Goal: Task Accomplishment & Management: Use online tool/utility

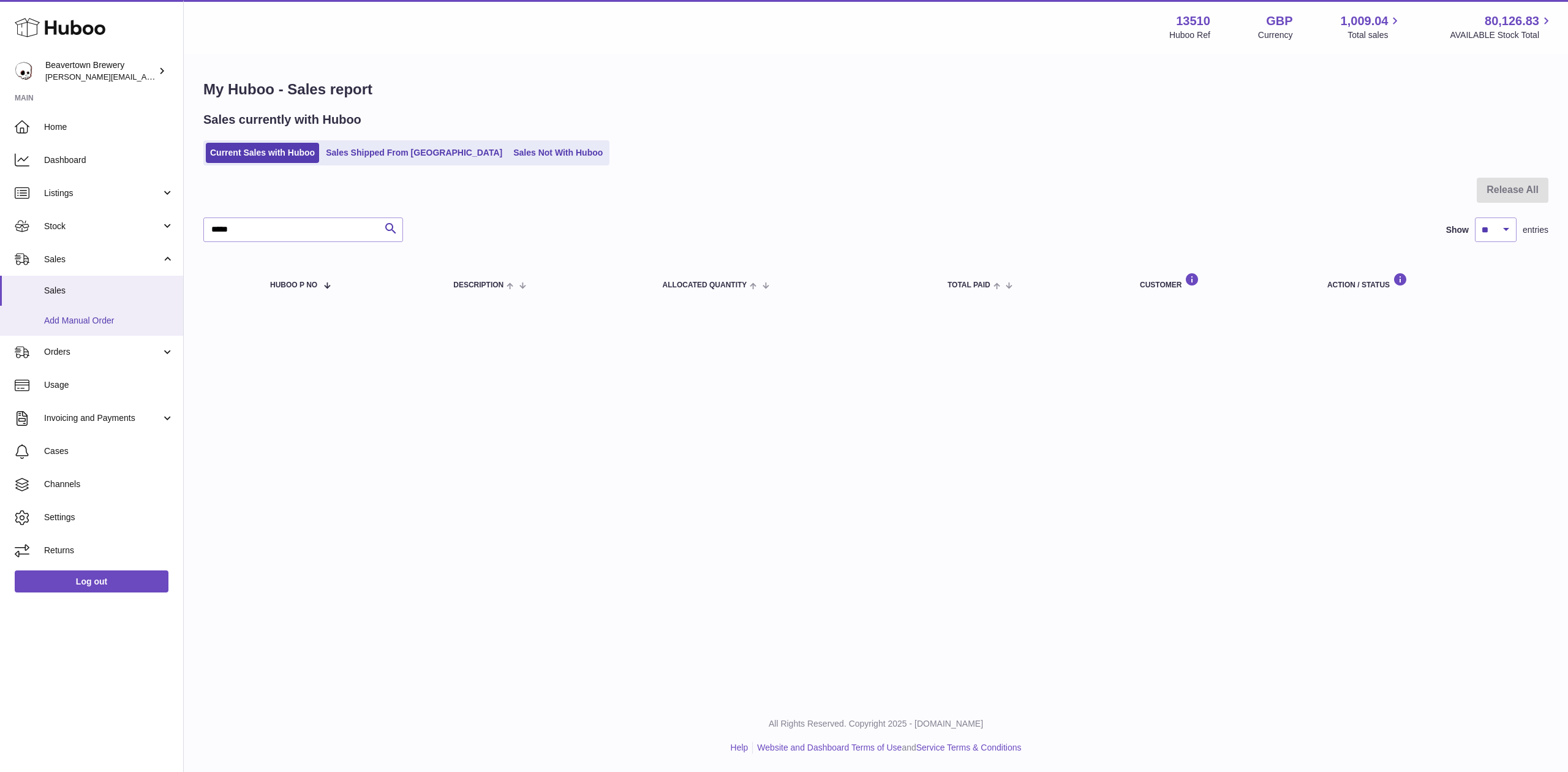
click at [116, 315] on span "Add Manual Order" at bounding box center [109, 320] width 130 height 11
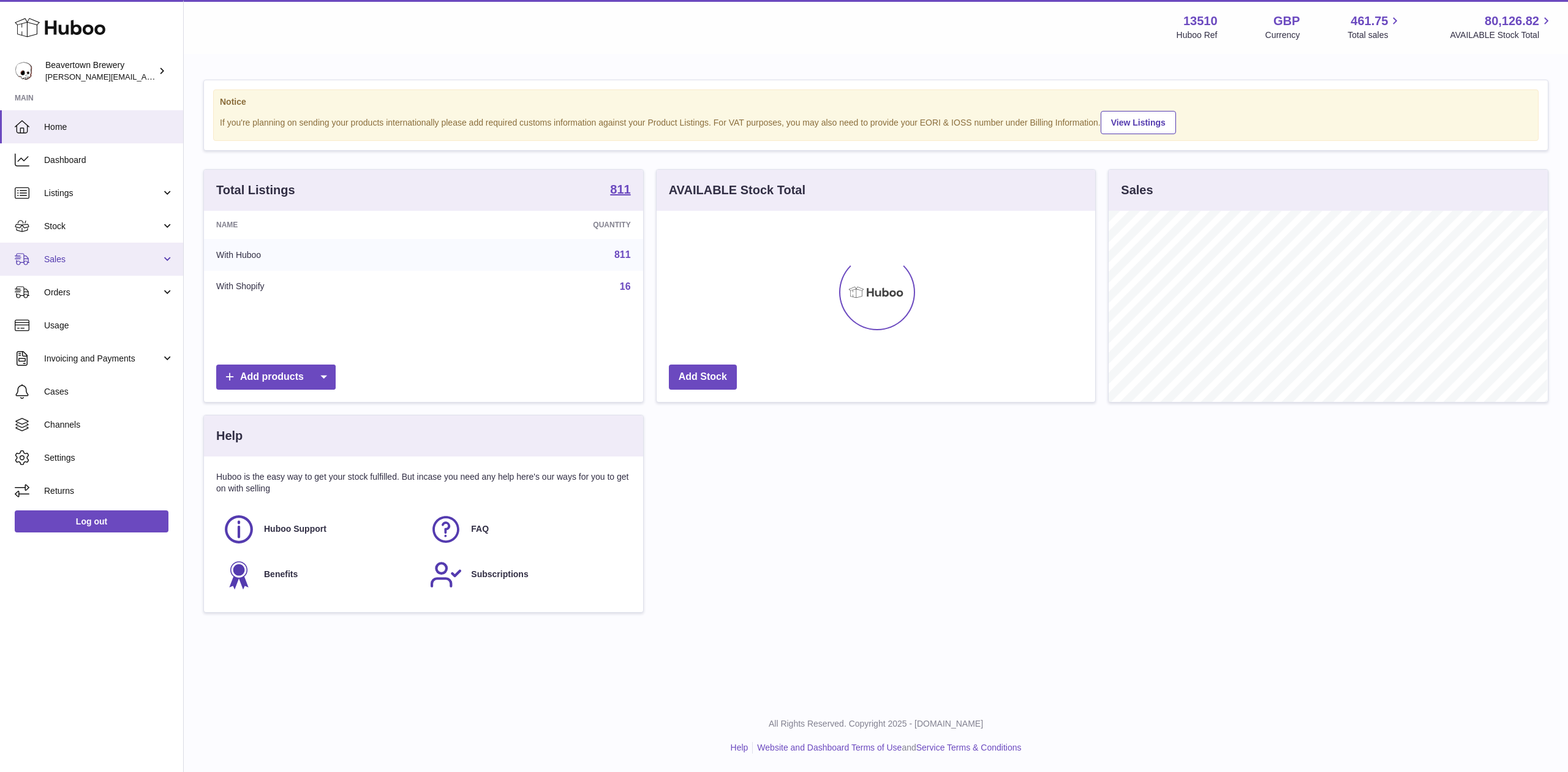
scroll to position [191, 439]
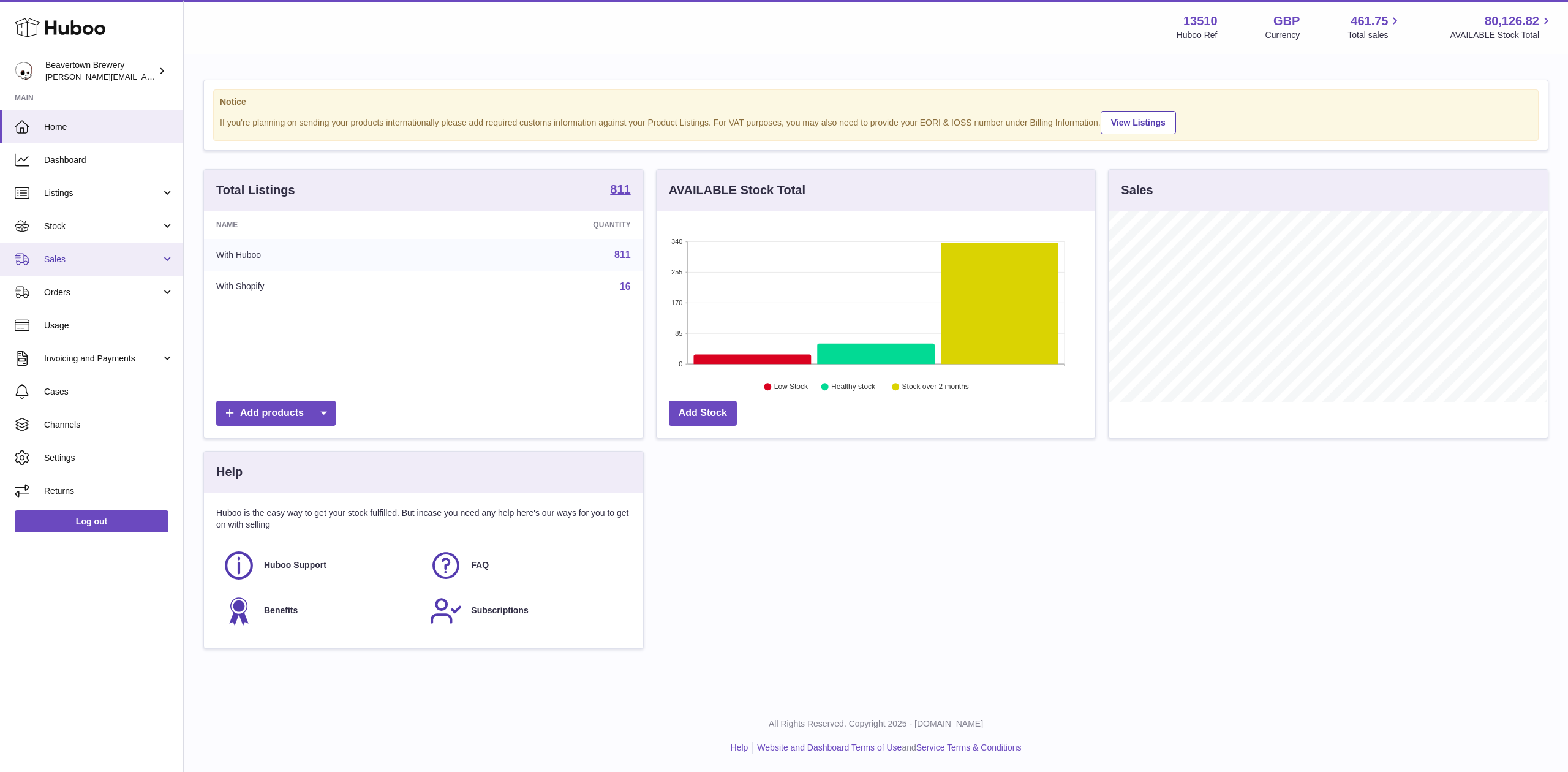
click at [65, 250] on link "Sales" at bounding box center [92, 259] width 183 height 33
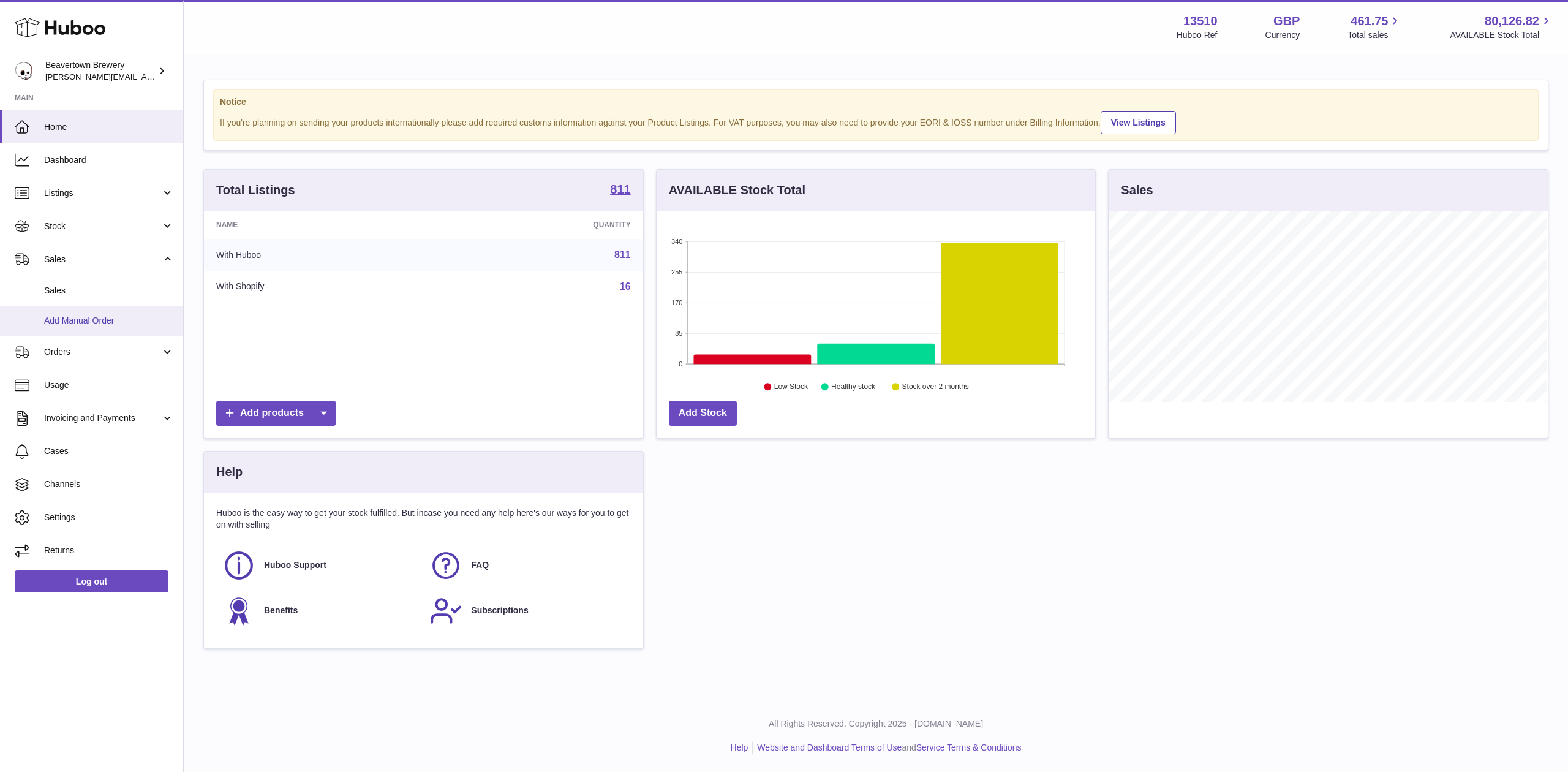
click at [93, 319] on span "Add Manual Order" at bounding box center [109, 320] width 130 height 11
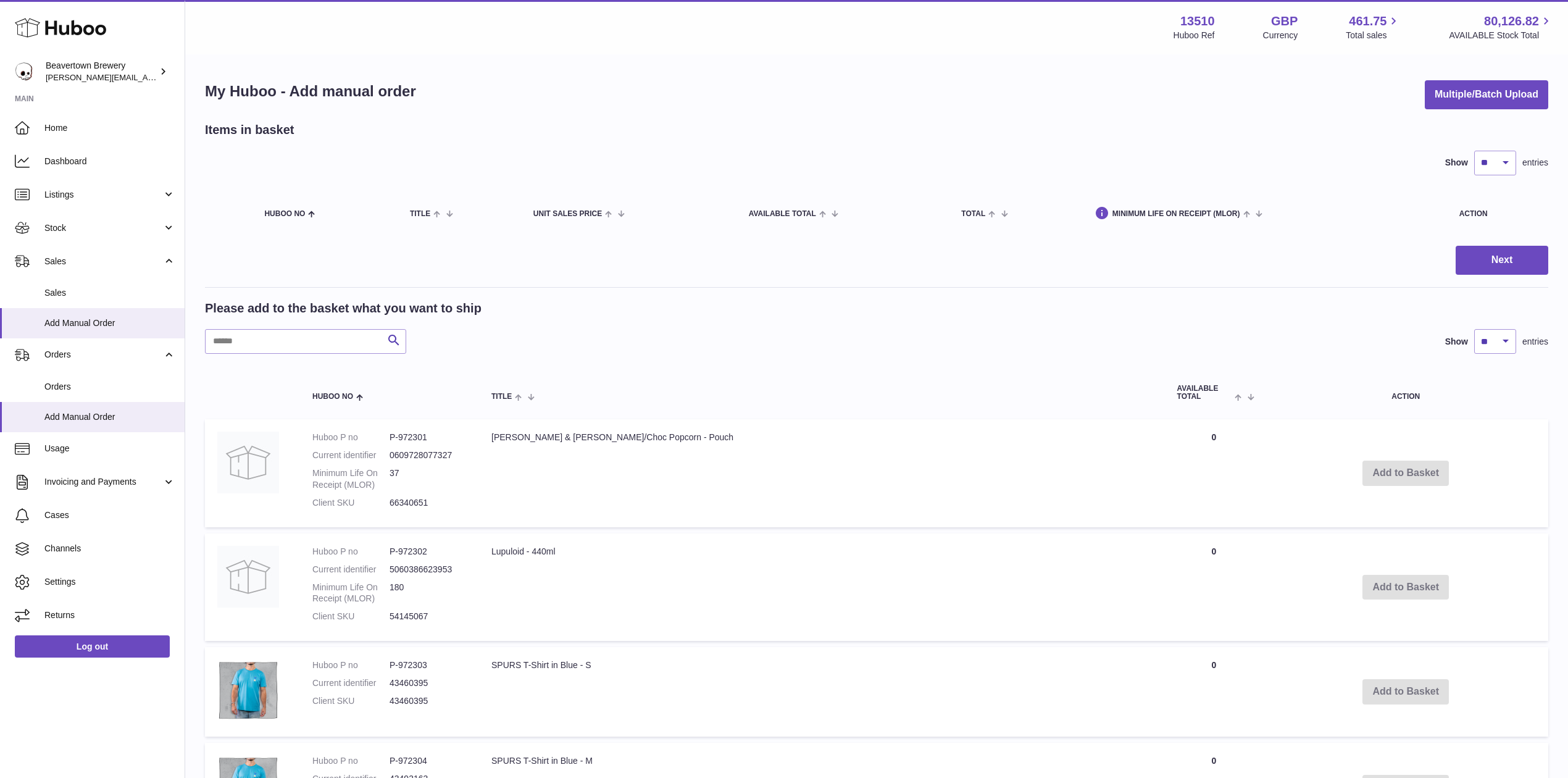
click at [1441, 109] on div "My Huboo - Add manual order Multiple/Batch Upload Items in basket Show ** ** **…" at bounding box center [876, 776] width 1383 height 1441
click at [1444, 95] on button "Multiple/Batch Upload" at bounding box center [1486, 94] width 124 height 29
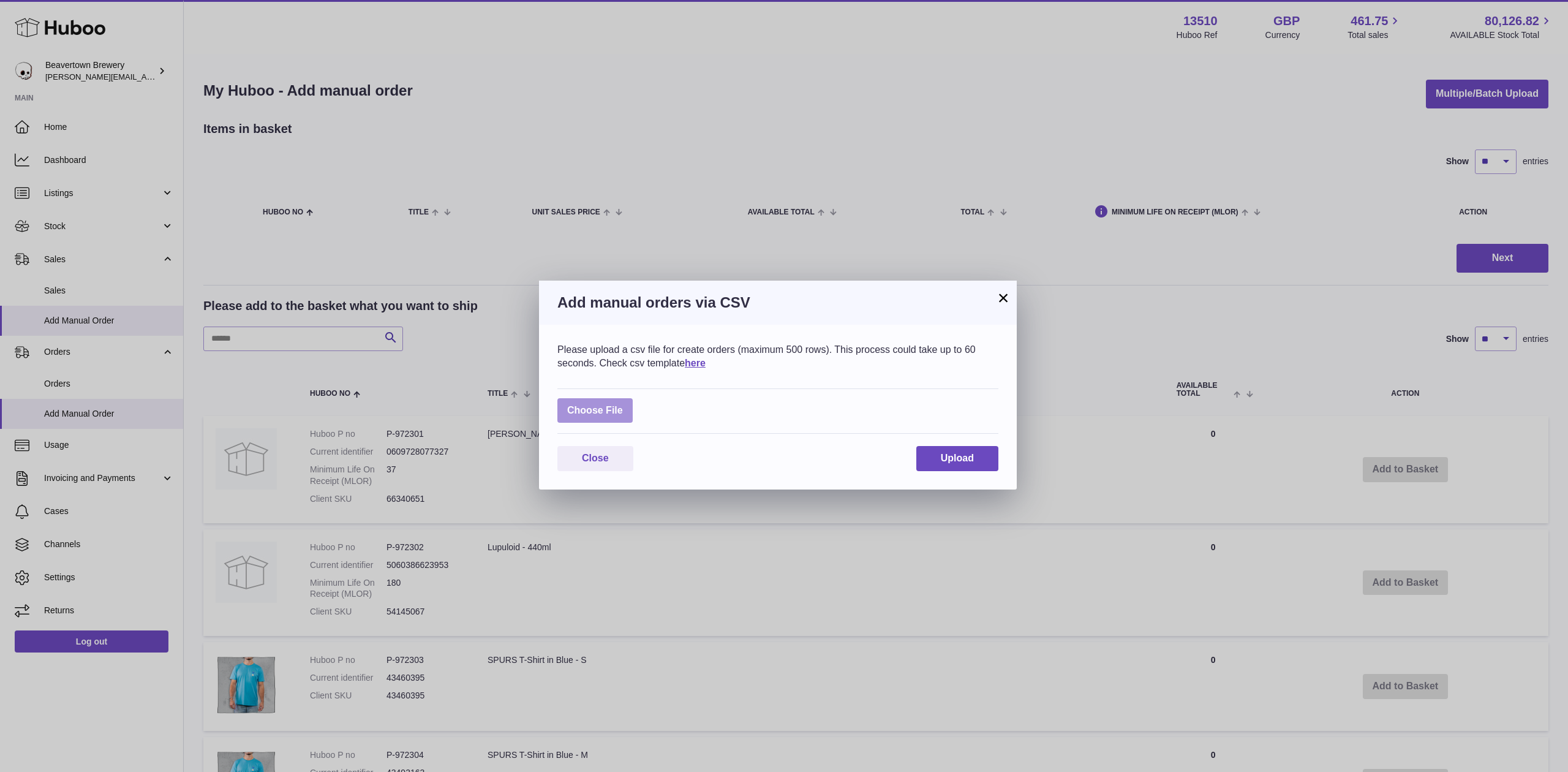
click at [632, 413] on div "Choose File" at bounding box center [778, 411] width 441 height 46
click at [628, 412] on label at bounding box center [595, 410] width 75 height 25
click at [623, 405] on input "file" at bounding box center [623, 404] width 1 height 1
type input "**********"
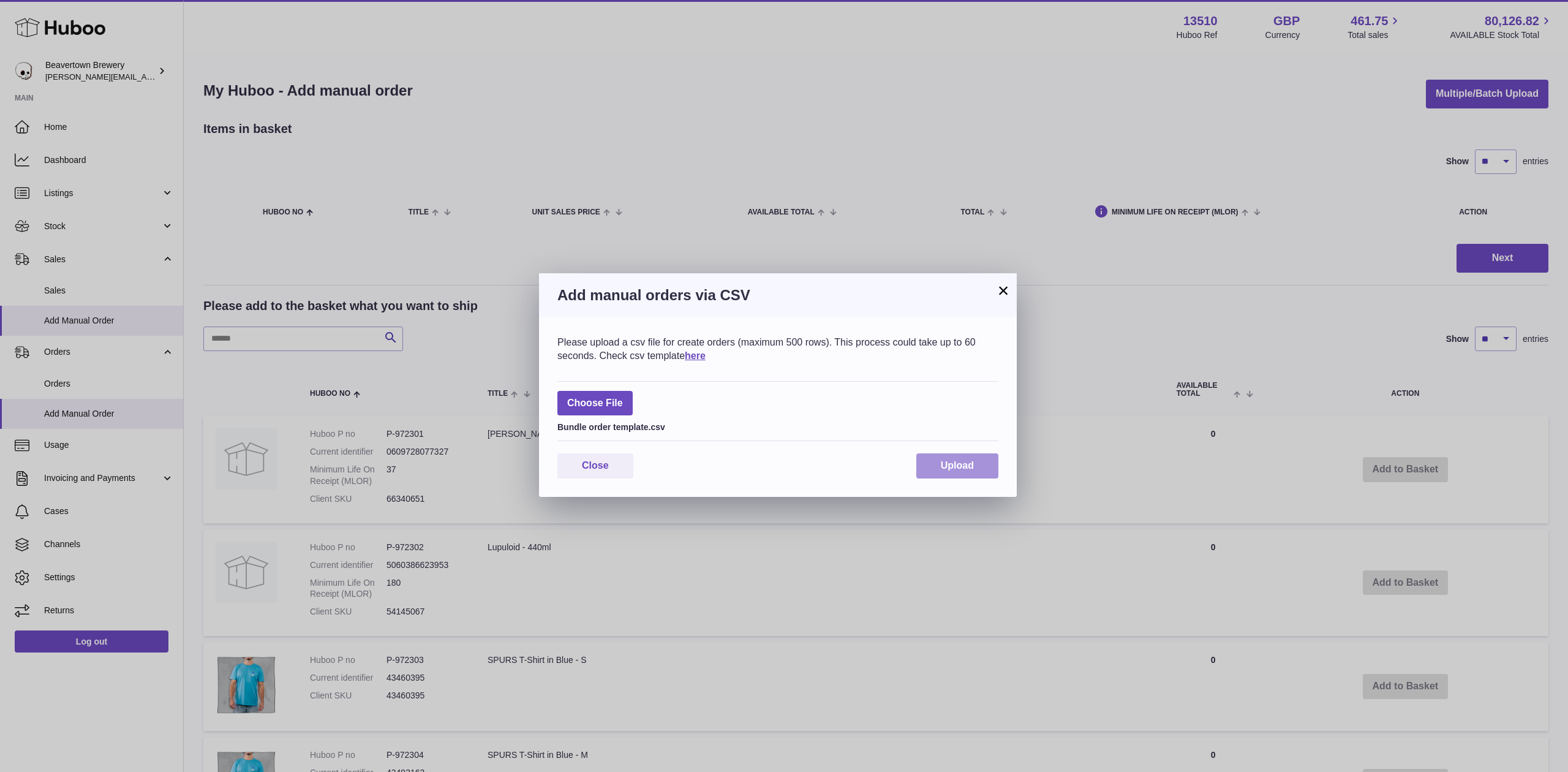
click at [963, 473] on button "Upload" at bounding box center [957, 466] width 82 height 25
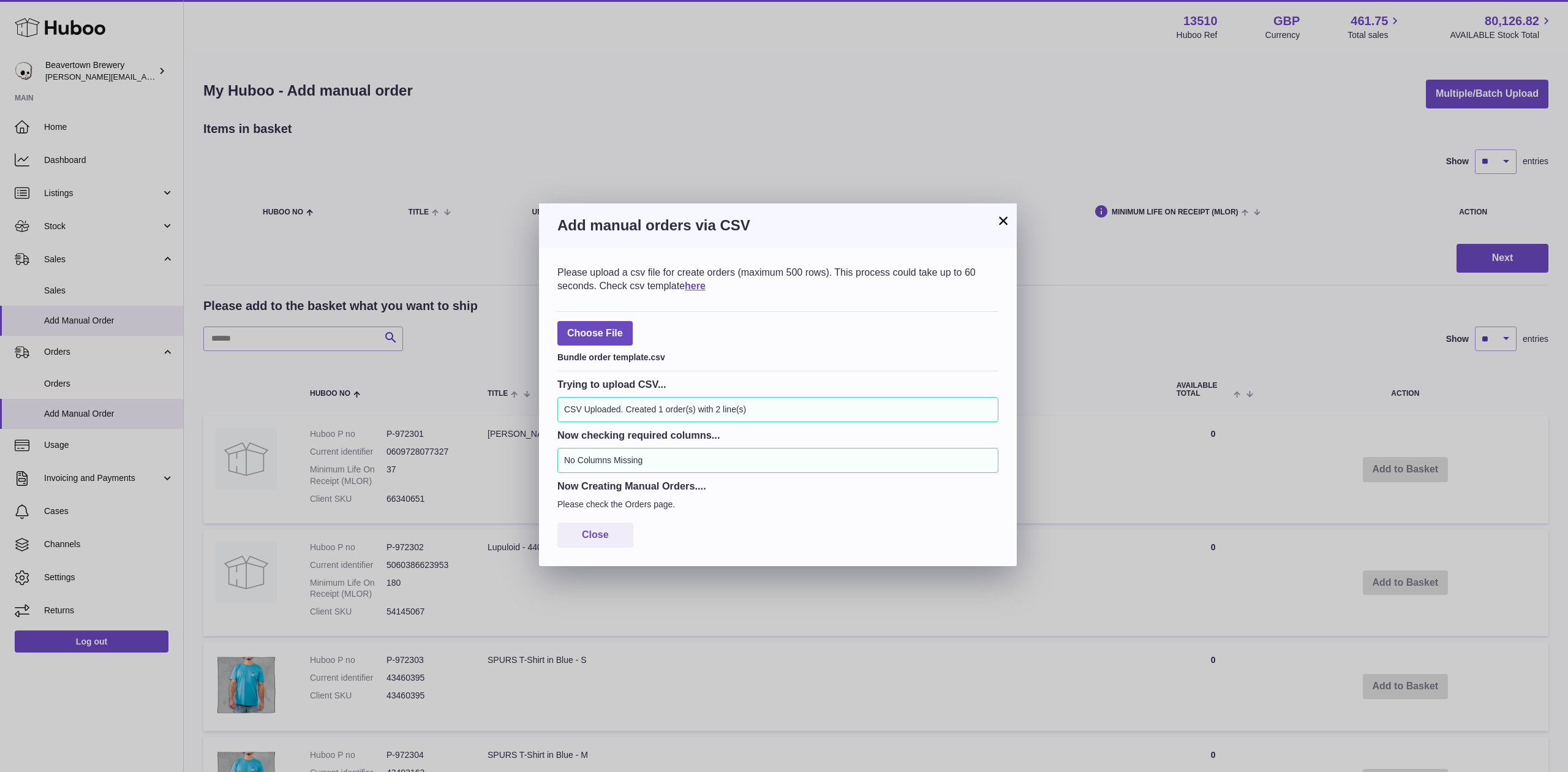
click at [998, 221] on button "×" at bounding box center [1003, 221] width 15 height 15
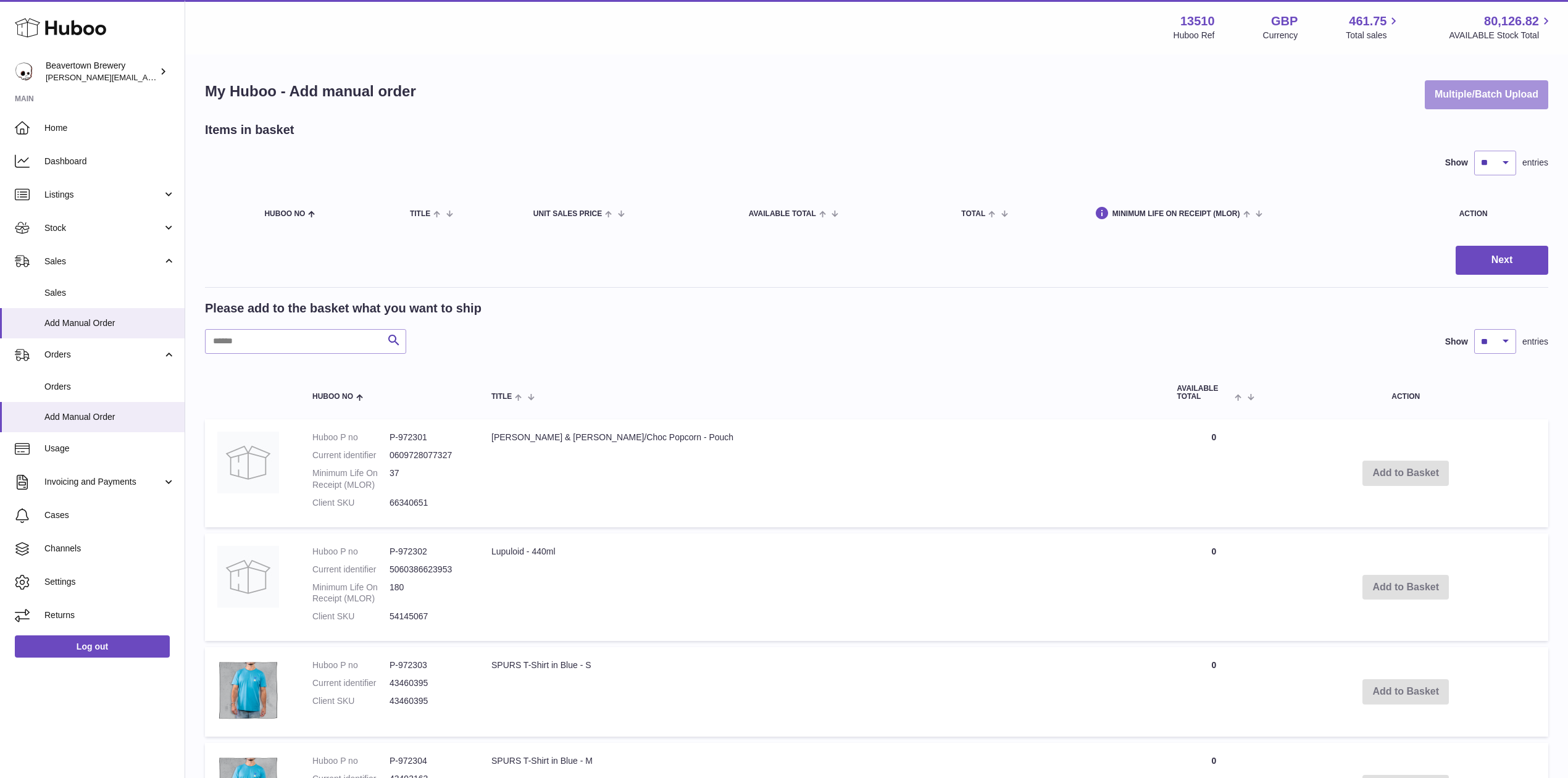
click at [1487, 92] on button "Multiple/Batch Upload" at bounding box center [1486, 94] width 124 height 29
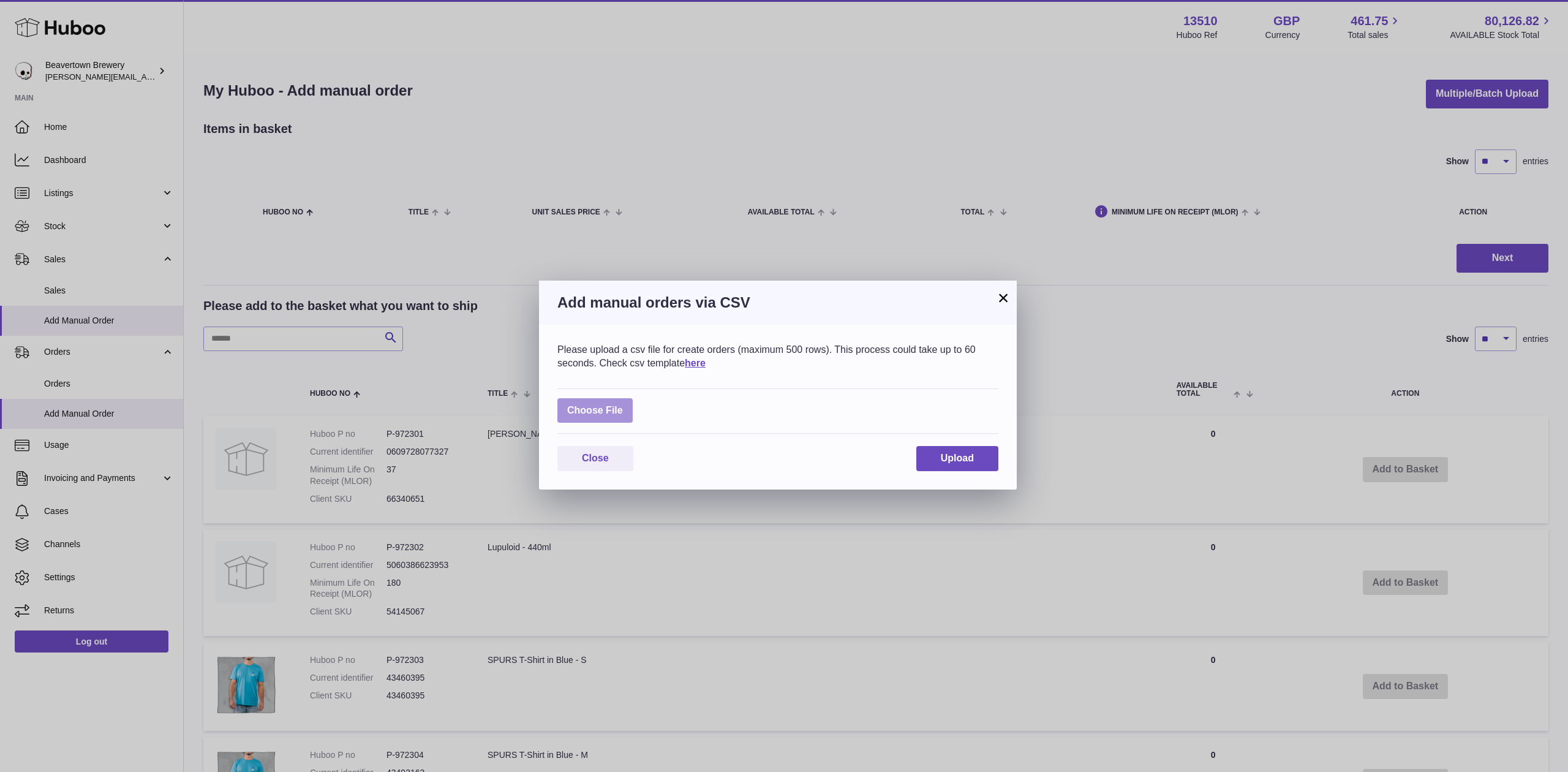
click at [557, 405] on label at bounding box center [595, 410] width 75 height 25
click at [623, 405] on input "file" at bounding box center [623, 404] width 1 height 1
type input "**********"
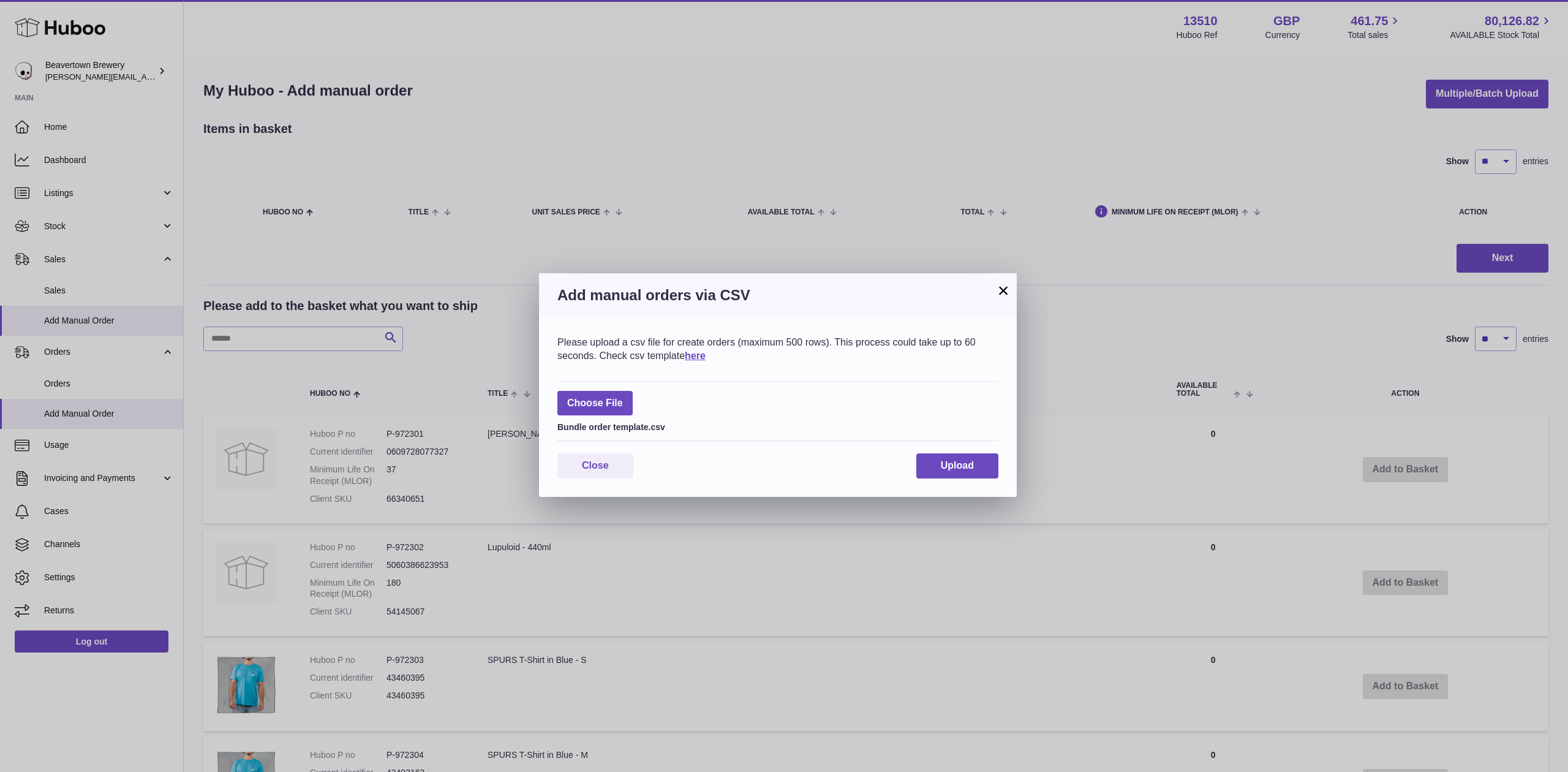
click at [921, 451] on div "Please upload a csv file for create orders (maximum 500 rows). This process cou…" at bounding box center [778, 407] width 478 height 180
click at [932, 457] on button "Upload" at bounding box center [957, 466] width 82 height 25
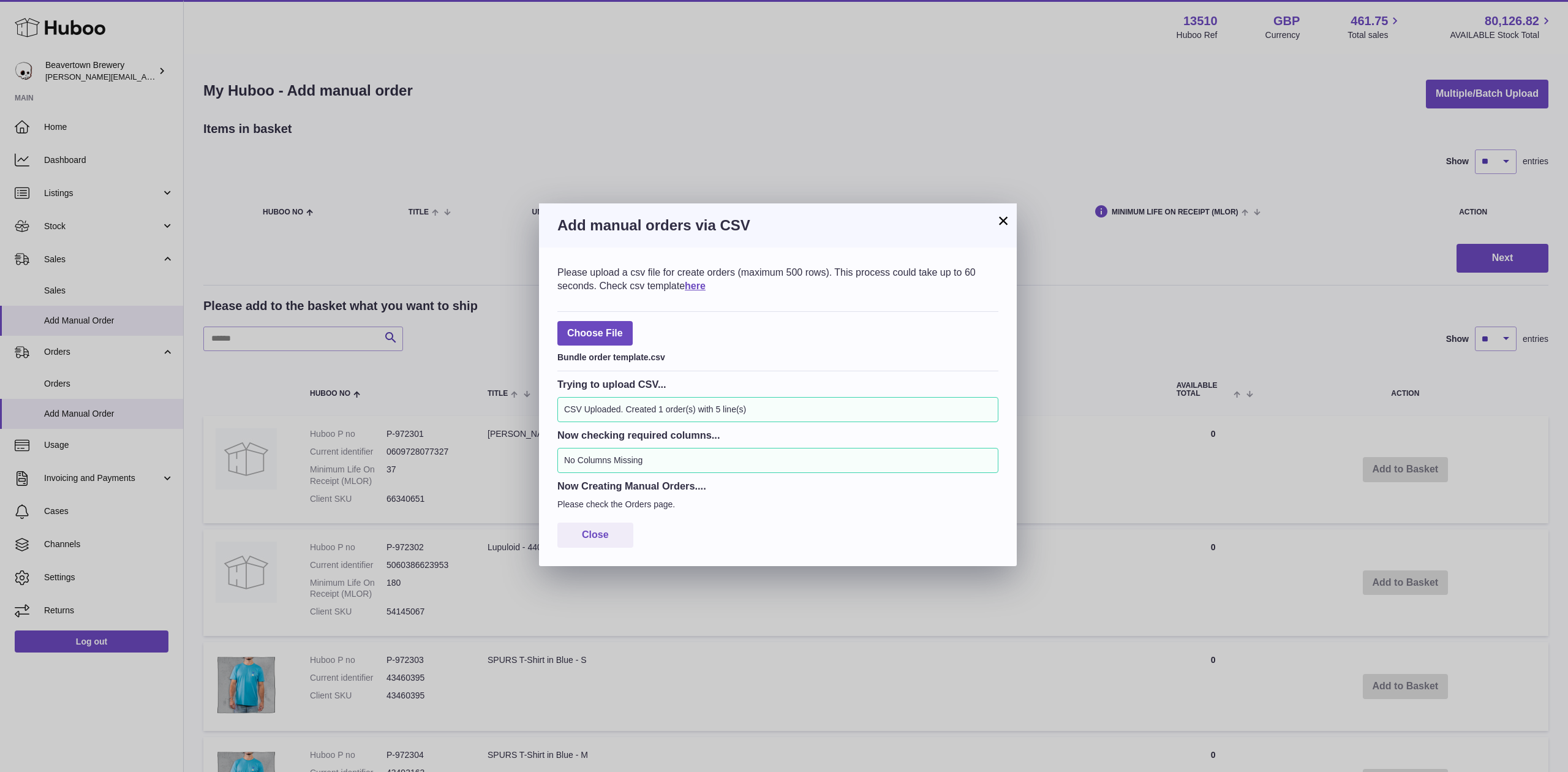
click at [1003, 221] on button "×" at bounding box center [1003, 221] width 15 height 15
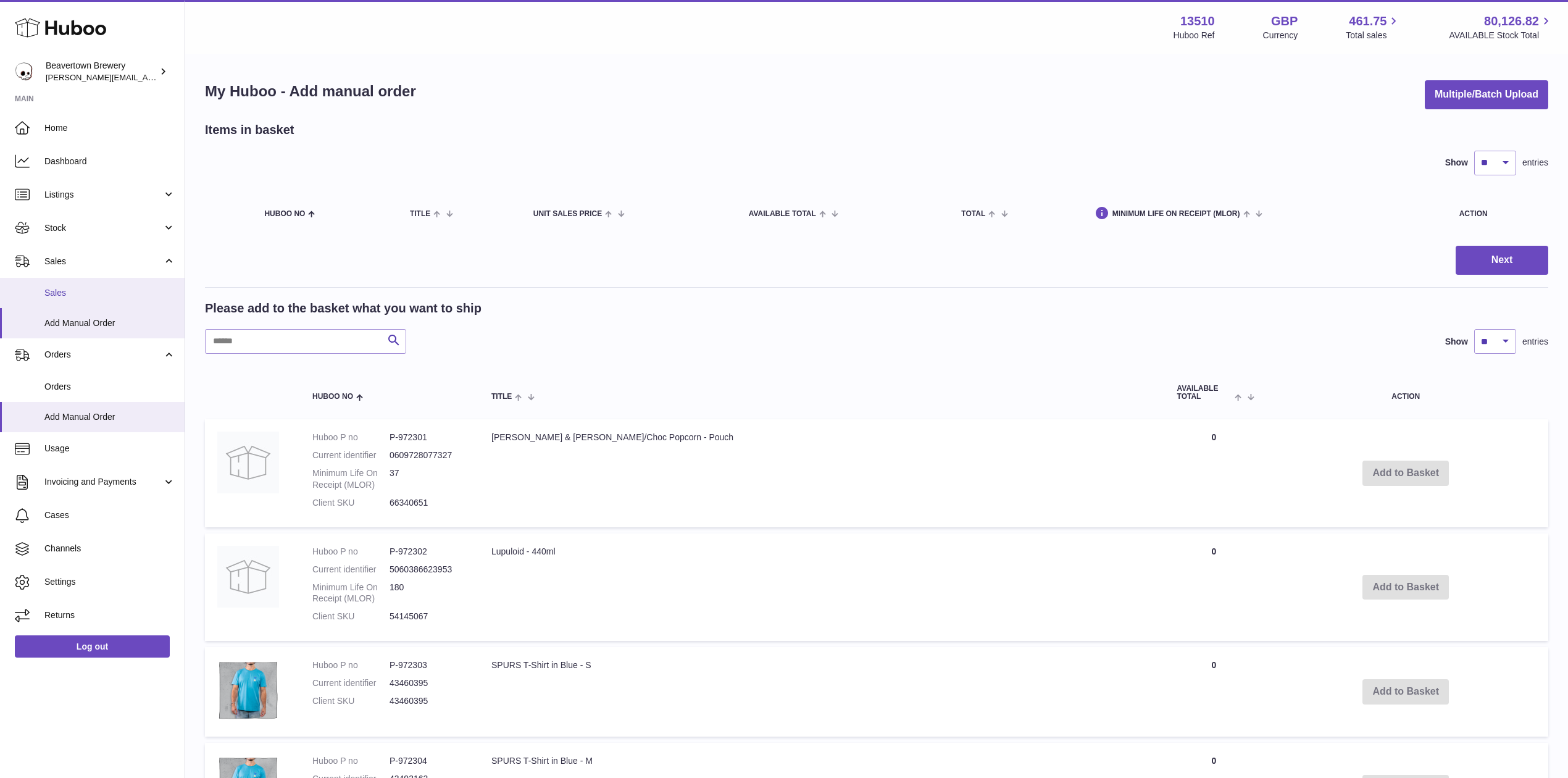
click at [64, 282] on link "Sales" at bounding box center [92, 292] width 184 height 30
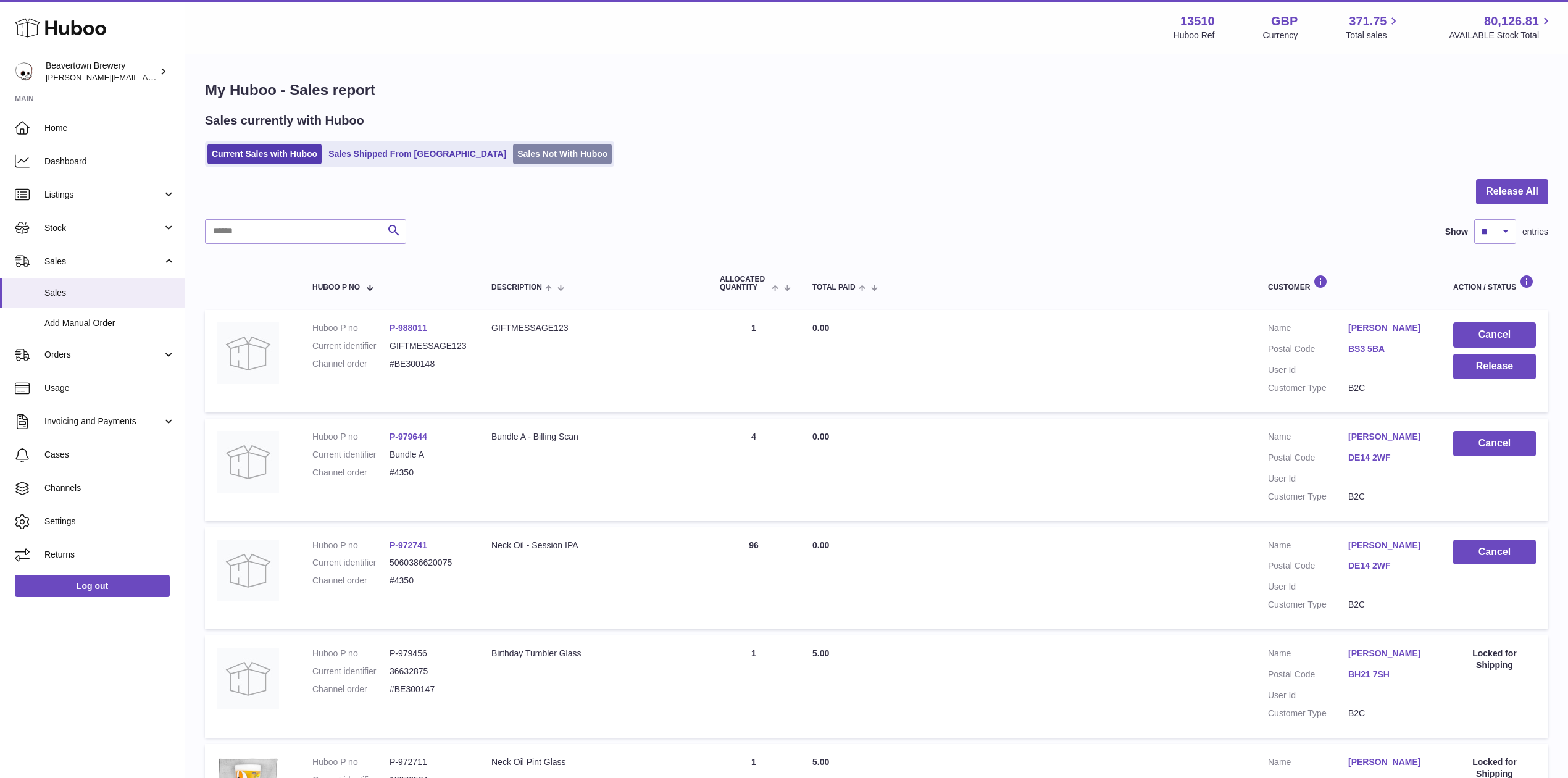
click at [513, 147] on link "Sales Not With Huboo" at bounding box center [562, 154] width 99 height 21
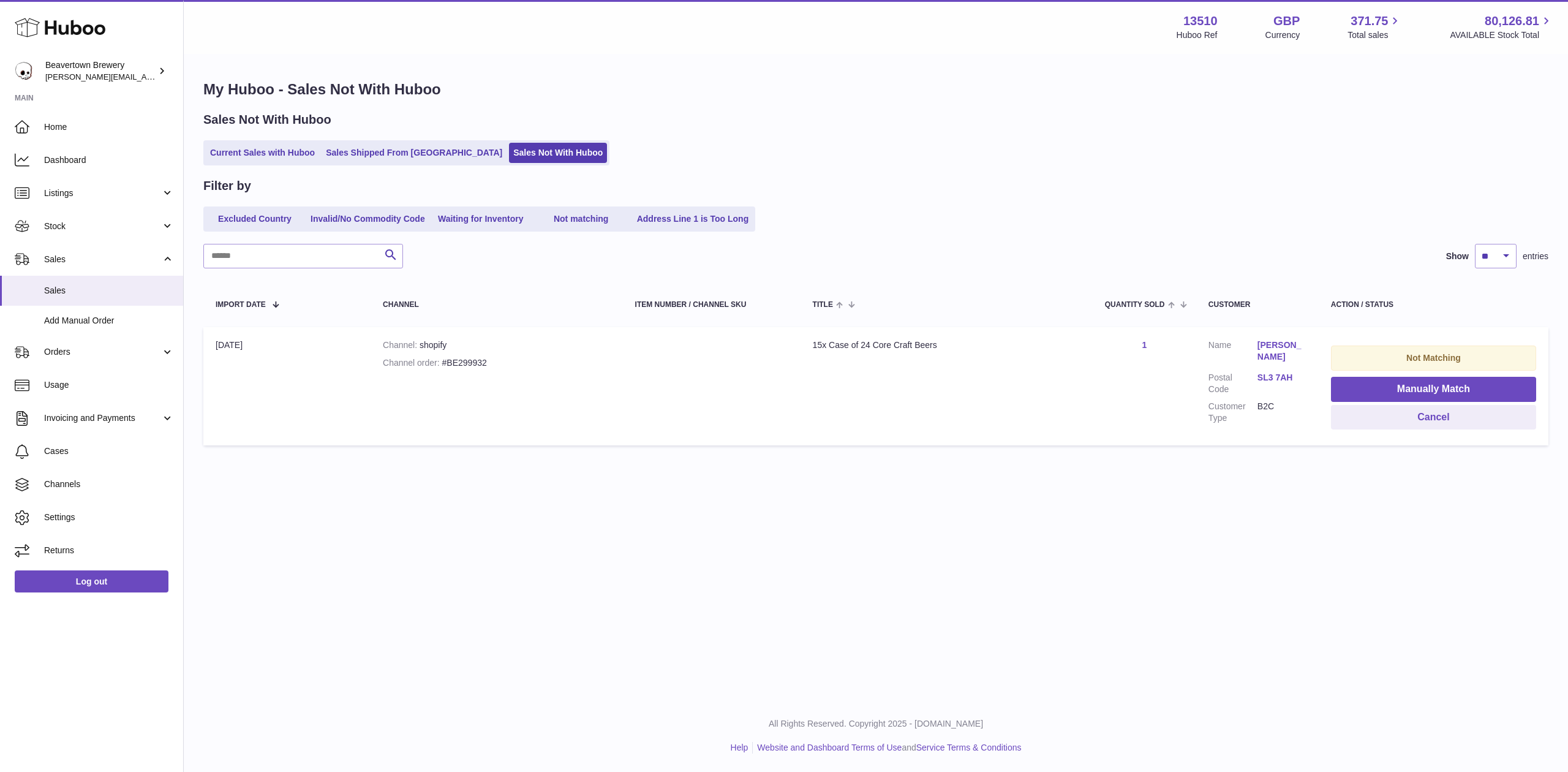
drag, startPoint x: 319, startPoint y: 170, endPoint x: 327, endPoint y: 167, distance: 8.5
click at [319, 170] on div "My Huboo - Sales Not With Huboo Sales Not With Huboo Current Sales with Huboo S…" at bounding box center [876, 265] width 1384 height 421
click at [359, 149] on link "Sales Shipped From [GEOGRAPHIC_DATA]" at bounding box center [414, 153] width 185 height 20
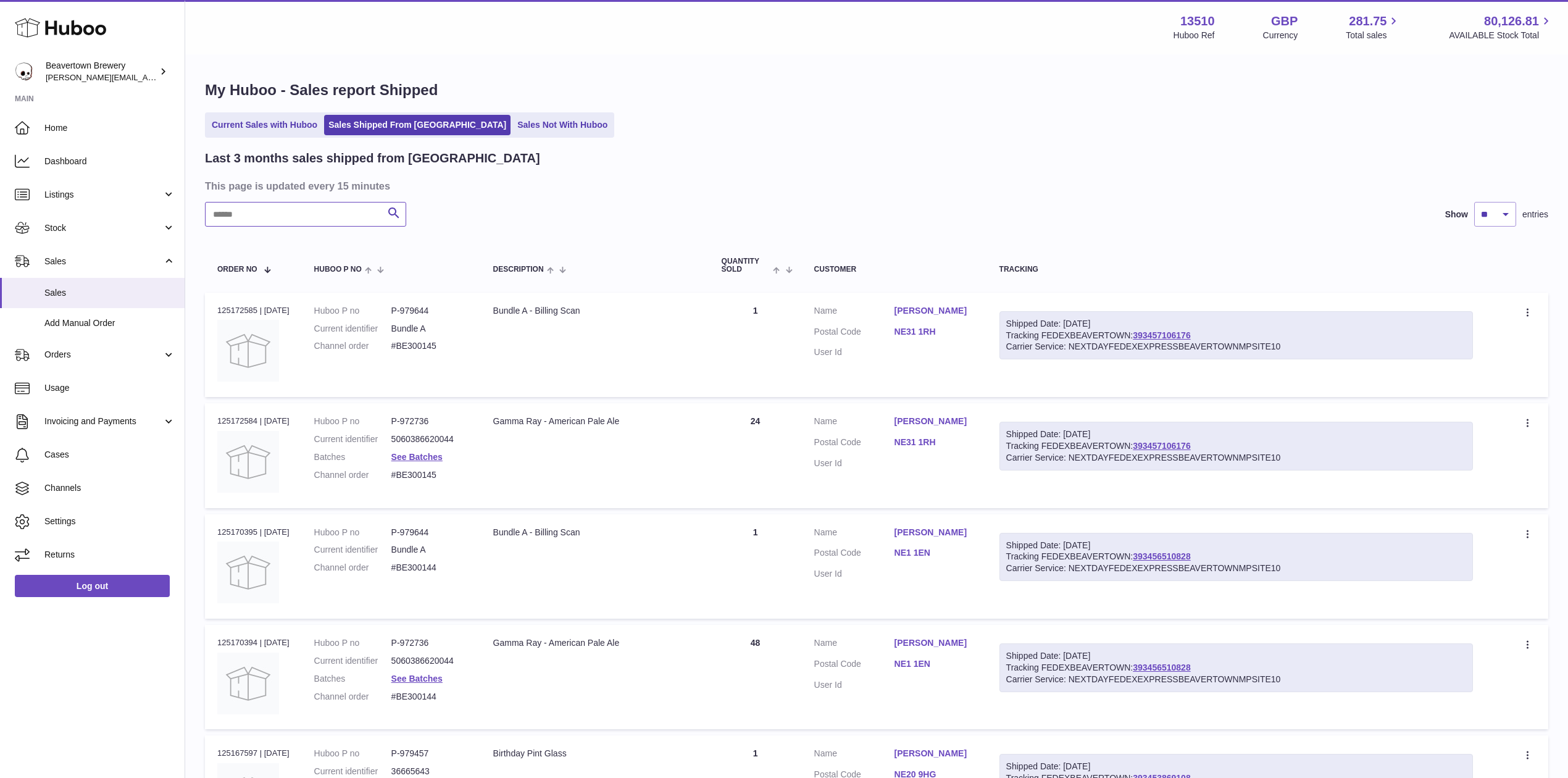
click at [285, 215] on input "text" at bounding box center [306, 214] width 201 height 25
paste input "*****"
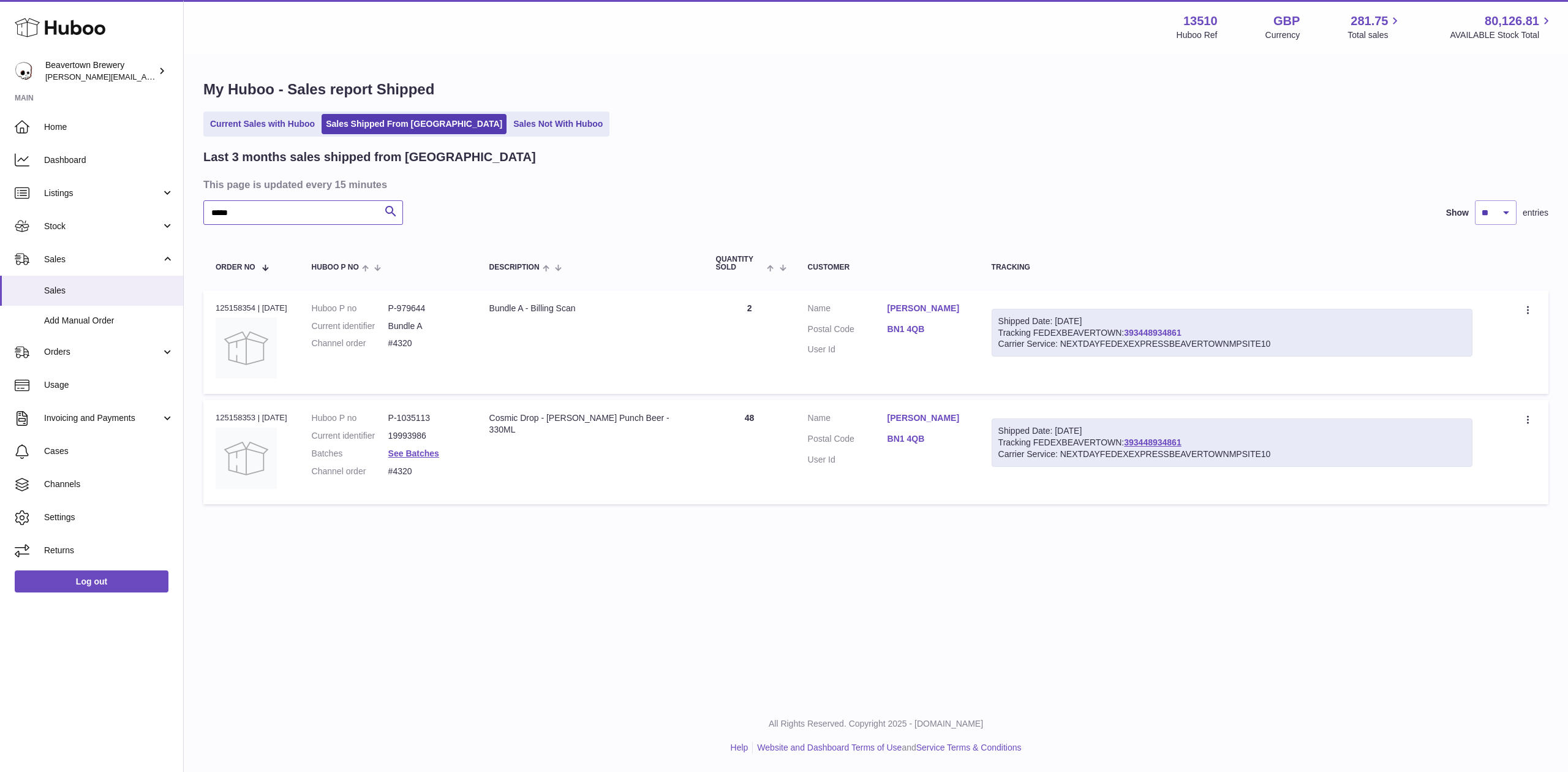
type input "*****"
